Goal: Understand process/instructions

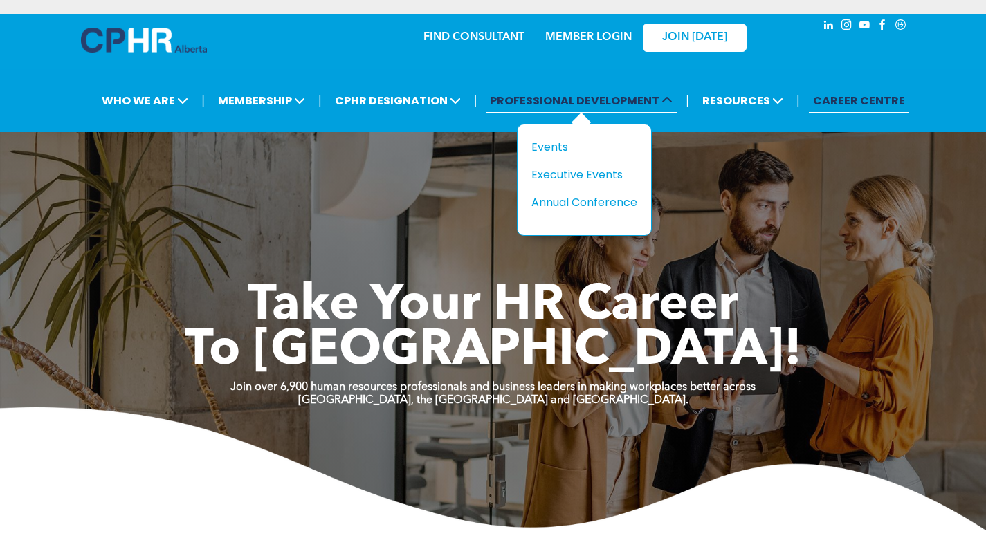
click at [563, 101] on span "PROFESSIONAL DEVELOPMENT" at bounding box center [581, 101] width 191 height 26
click at [563, 141] on div "Events" at bounding box center [578, 146] width 95 height 17
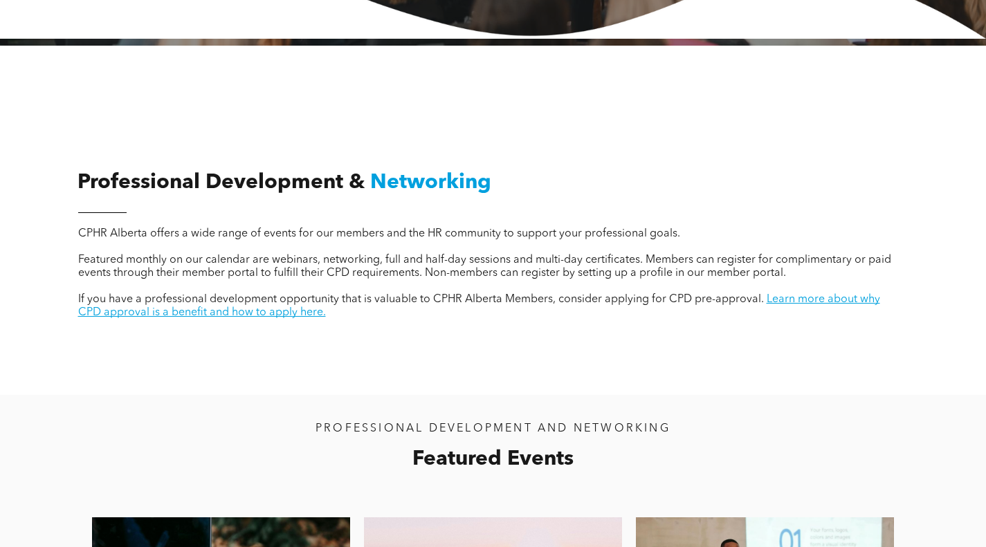
scroll to position [415, 0]
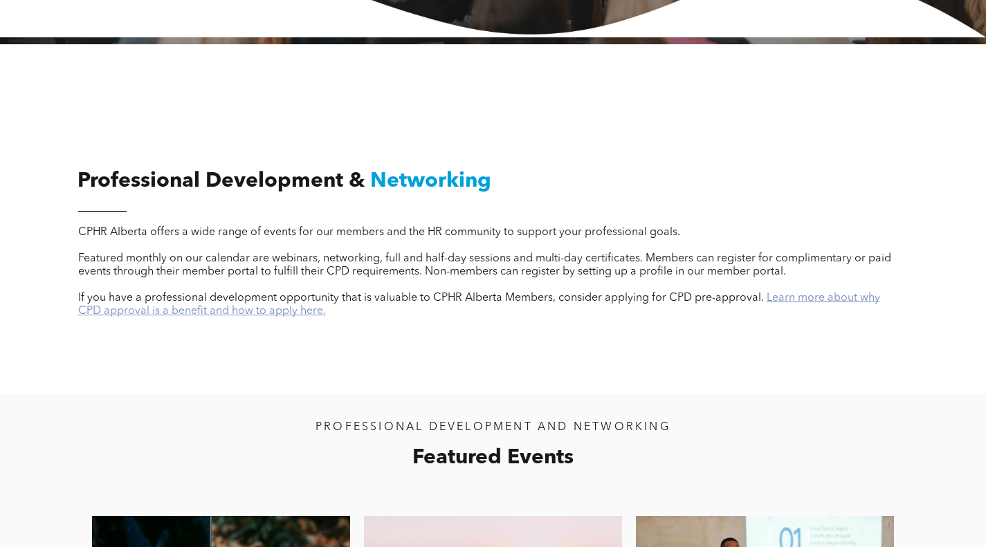
click at [212, 316] on link "Learn more about why CPD approval is a benefit and how to apply here." at bounding box center [479, 305] width 802 height 24
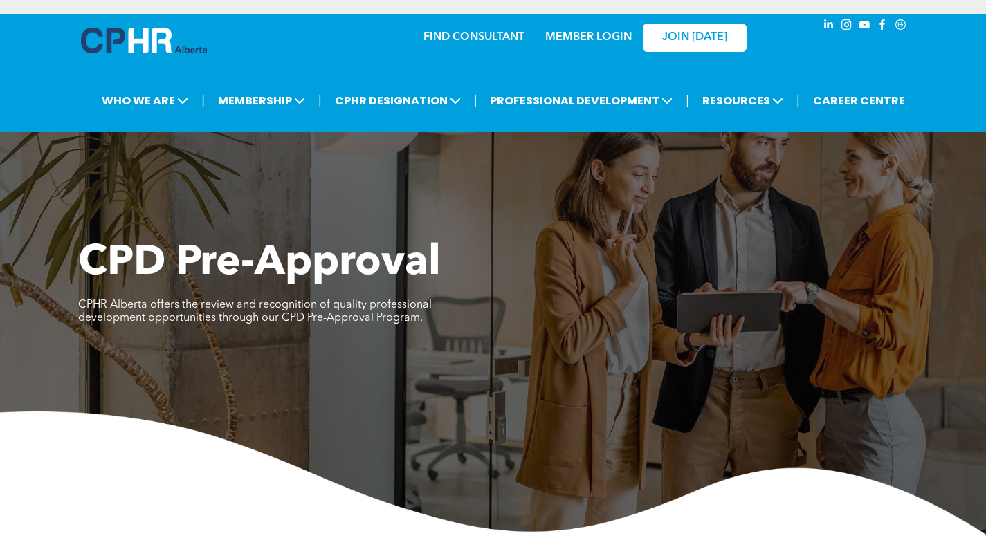
click at [737, 328] on div "CPD Pre-Approval CPHR Alberta offers the review and recognition of quality prof…" at bounding box center [493, 291] width 830 height 104
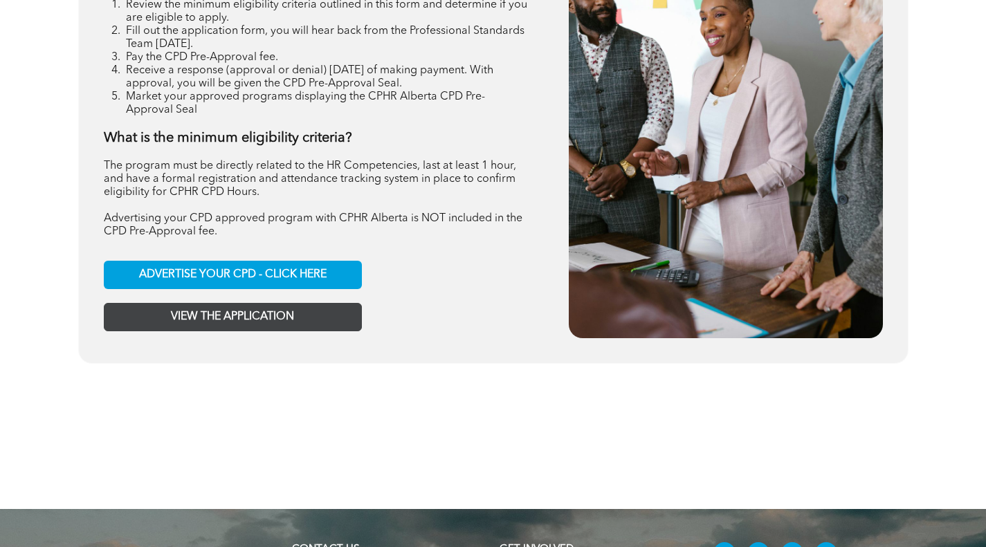
scroll to position [1661, 0]
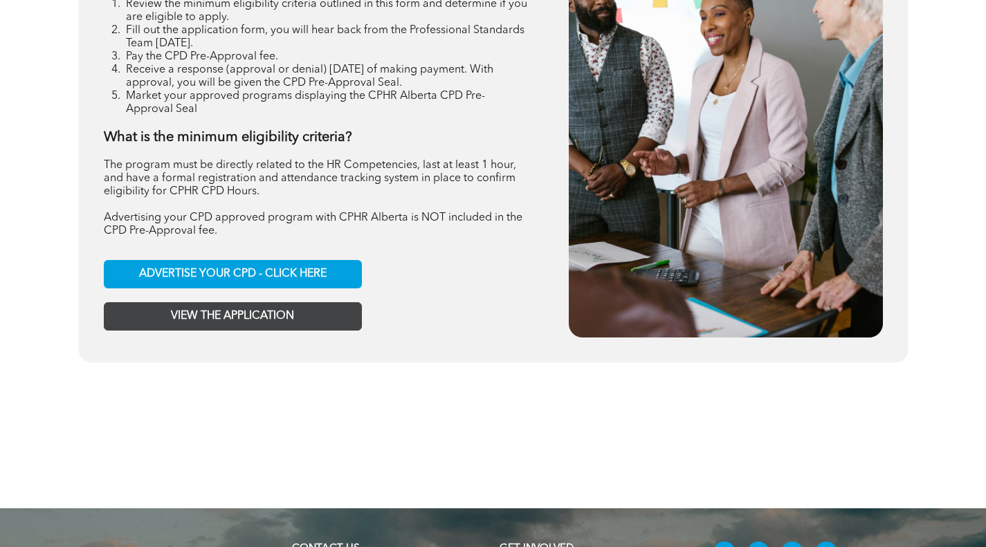
click at [204, 315] on span "VIEW THE APPLICATION" at bounding box center [232, 316] width 123 height 13
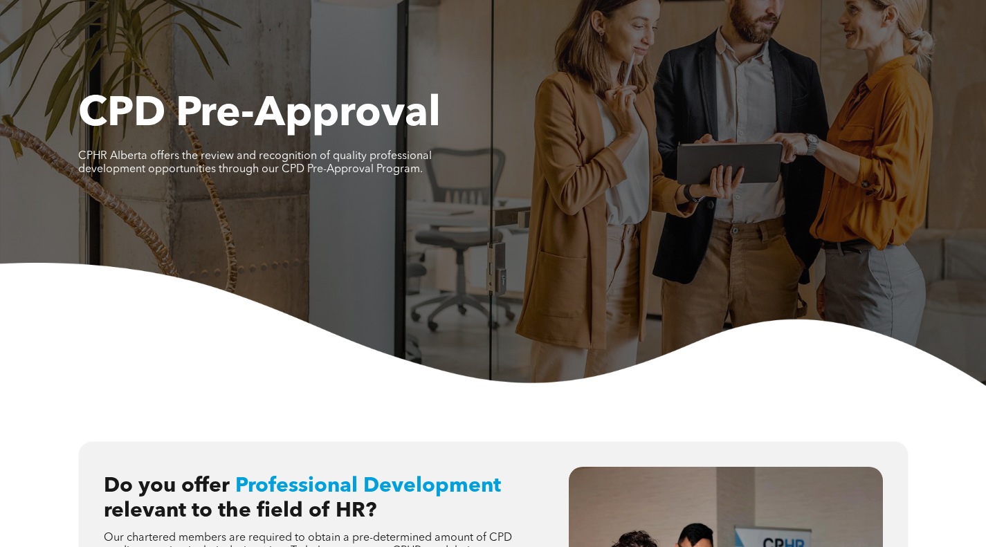
scroll to position [0, 0]
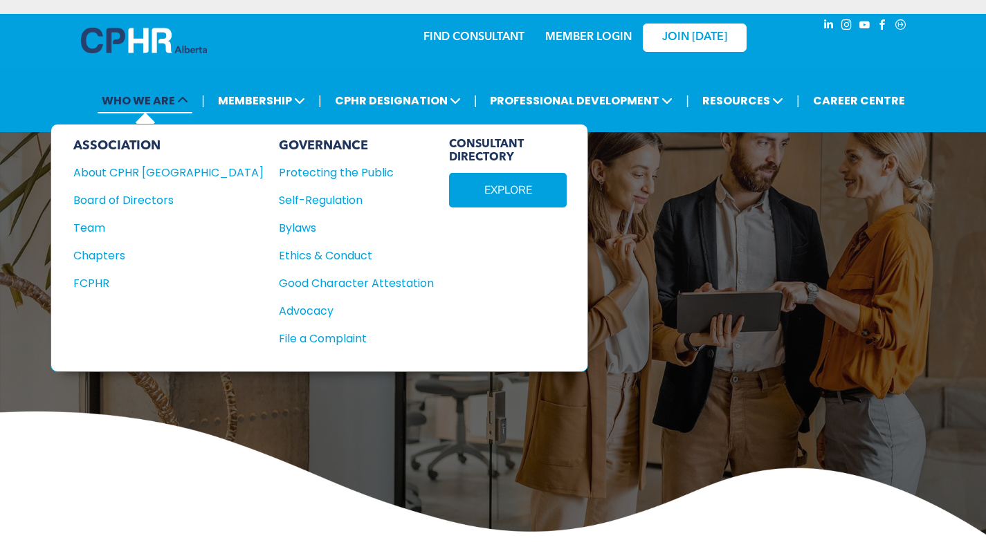
click at [151, 103] on span "WHO WE ARE" at bounding box center [145, 101] width 95 height 26
click at [93, 226] on div "Team" at bounding box center [159, 227] width 172 height 17
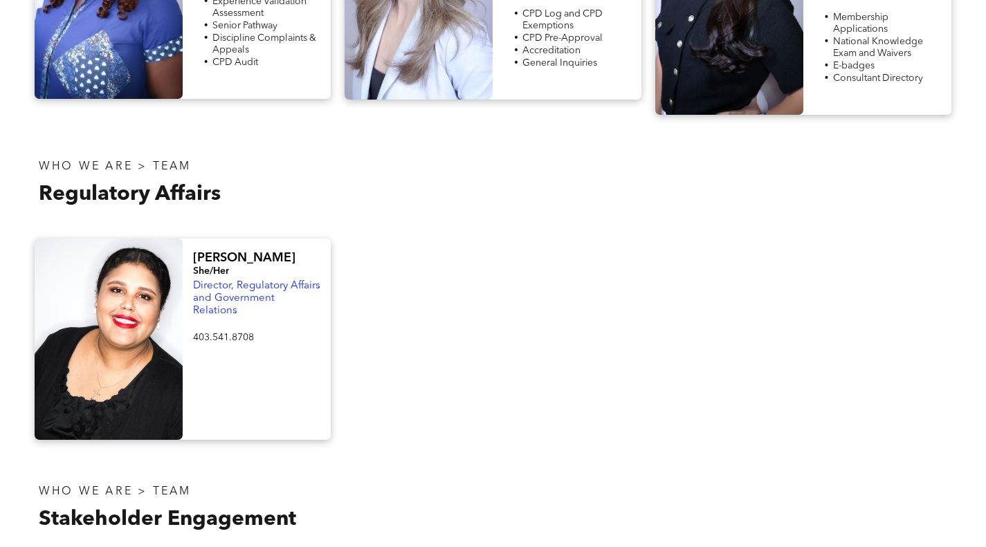
scroll to position [554, 0]
